Goal: Information Seeking & Learning: Learn about a topic

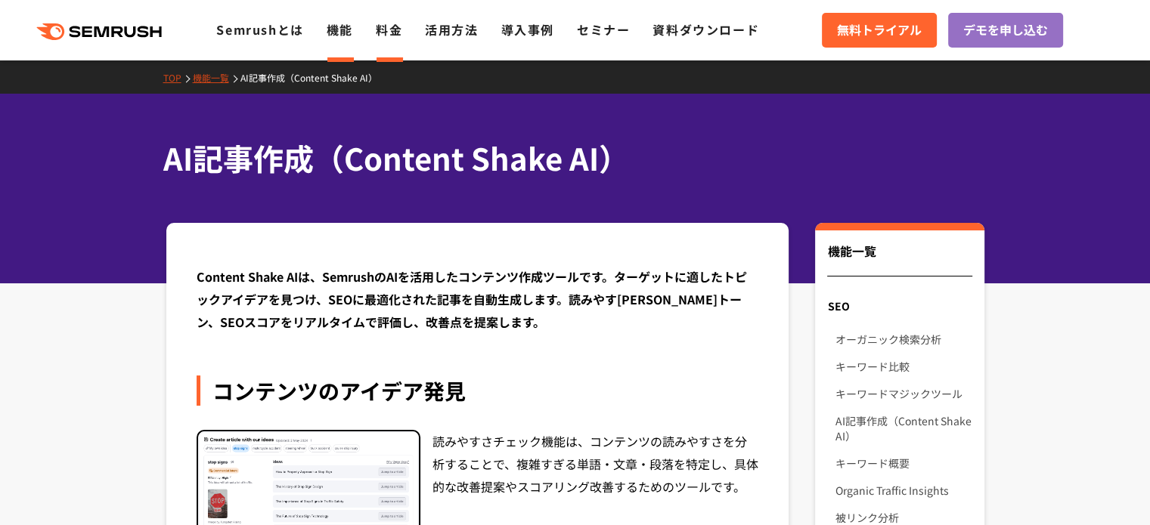
click at [389, 34] on link "料金" at bounding box center [389, 29] width 26 height 18
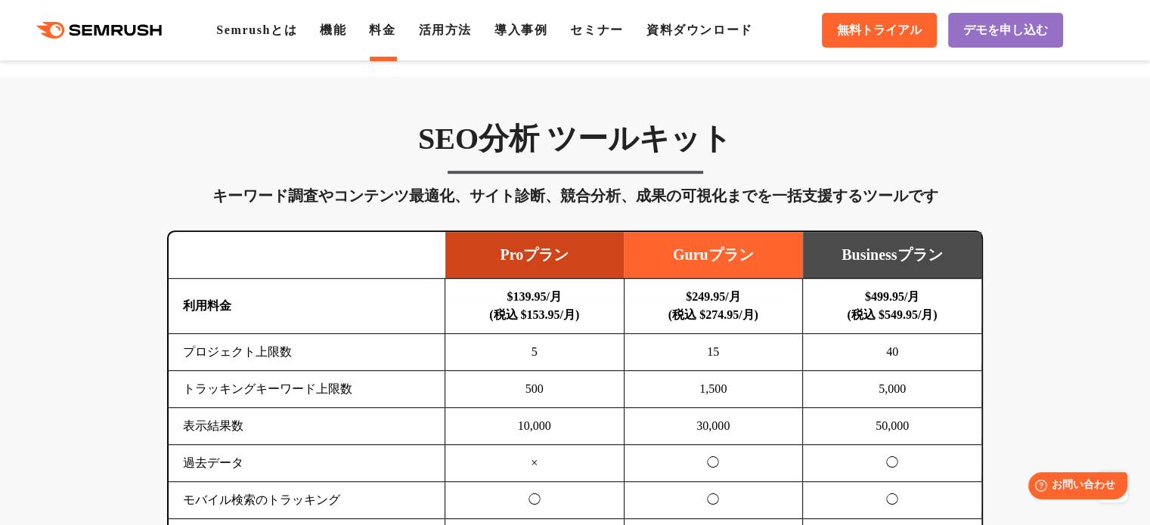
scroll to position [833, 0]
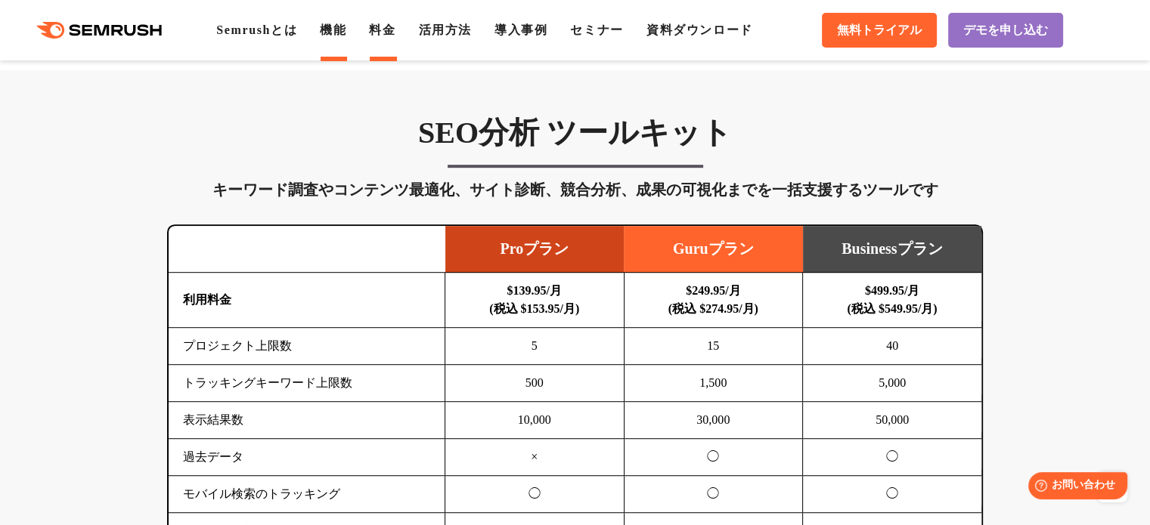
click at [346, 35] on link "機能" at bounding box center [333, 29] width 26 height 13
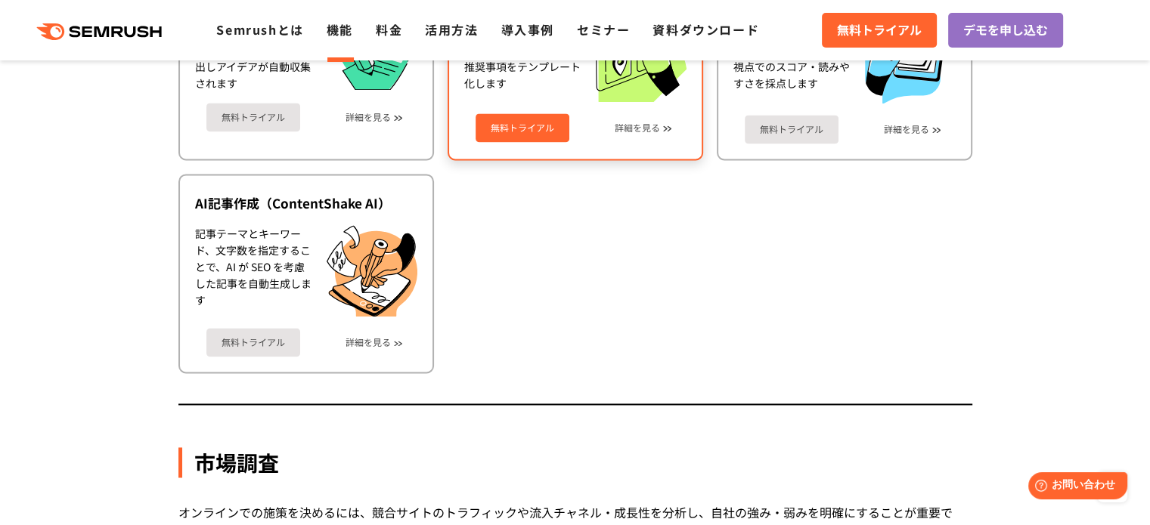
scroll to position [2180, 0]
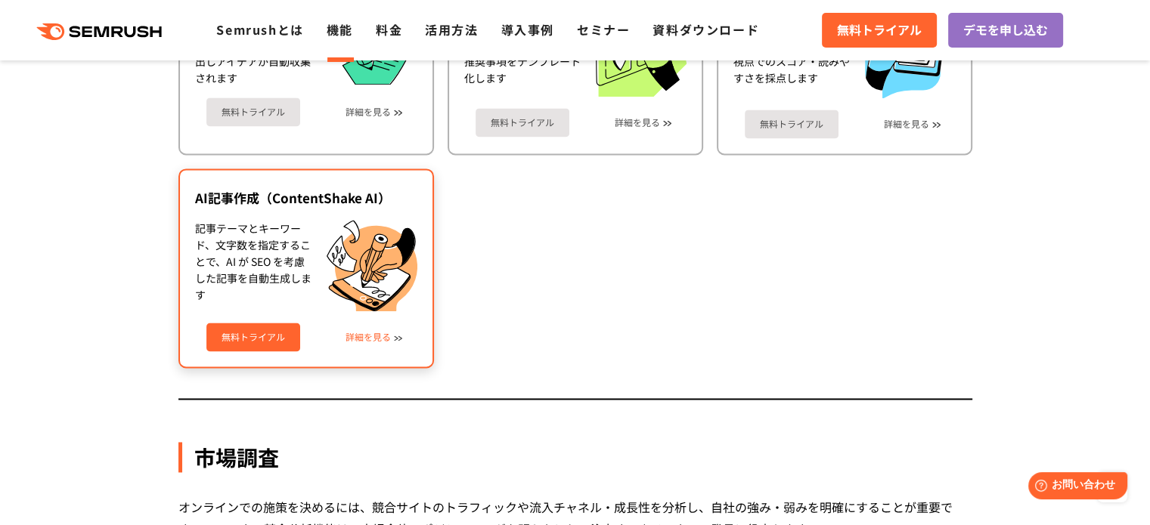
drag, startPoint x: 410, startPoint y: 336, endPoint x: 387, endPoint y: 332, distance: 23.0
click at [387, 332] on div "無料トライアル 詳細を見る" at bounding box center [306, 331] width 222 height 40
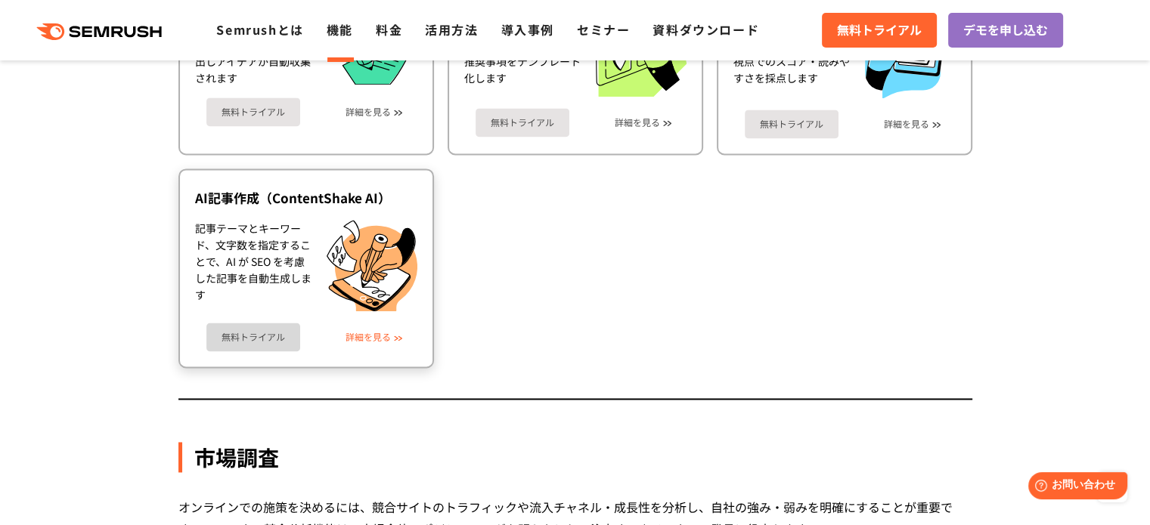
click at [387, 332] on link "詳細を見る" at bounding box center [367, 337] width 45 height 11
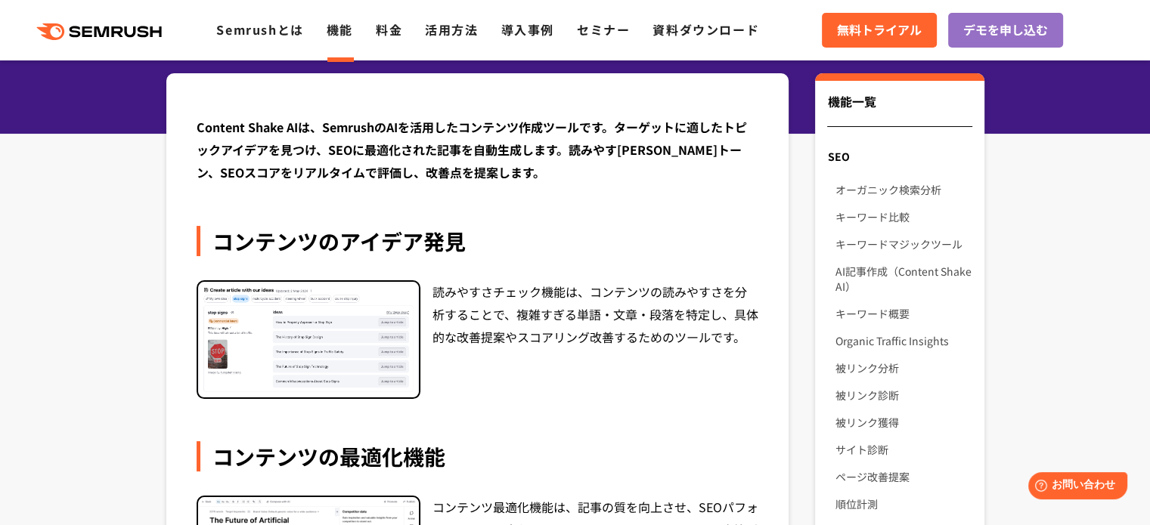
scroll to position [150, 0]
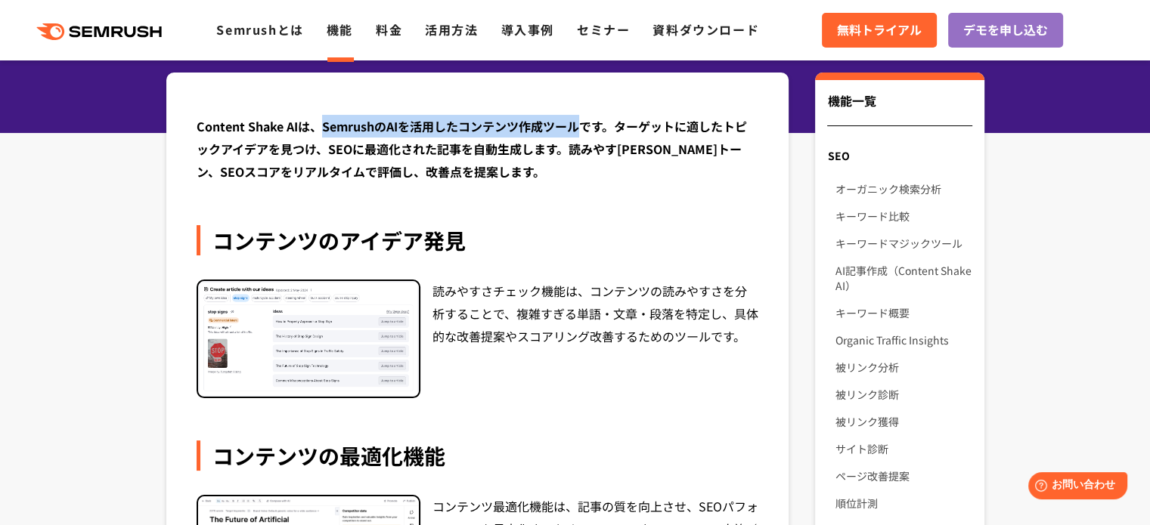
drag, startPoint x: 581, startPoint y: 127, endPoint x: 323, endPoint y: 120, distance: 257.9
click at [323, 120] on div "Content Shake AIは、SemrushのAIを活用したコンテンツ作成ツールです。ターゲットに適したトピックアイデアを見つけ、SEOに最適化された記…" at bounding box center [478, 149] width 562 height 68
copy div "SemrushのAIを活用したコンテンツ作成ツール"
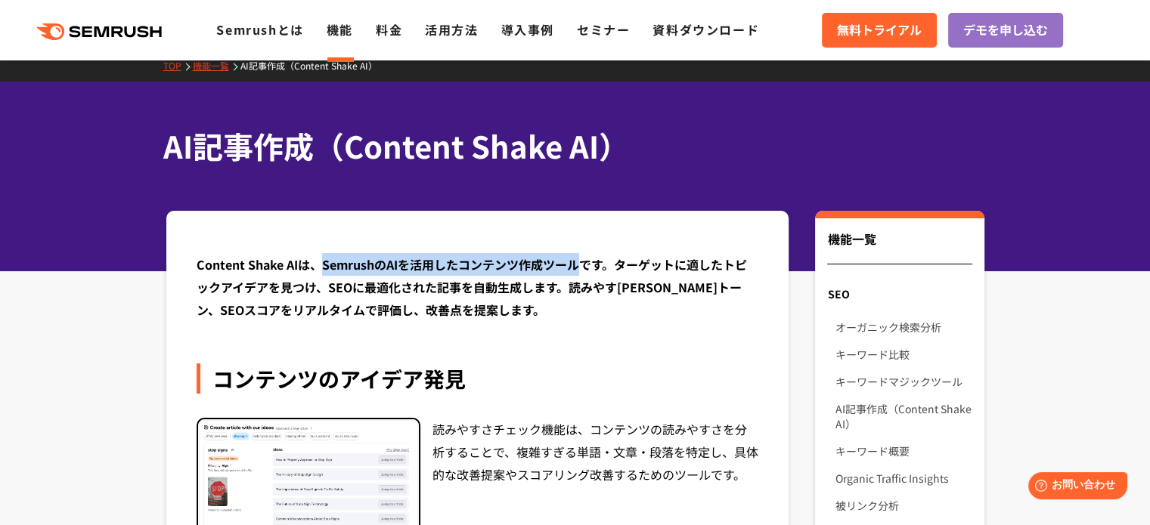
scroll to position [0, 0]
